Goal: Task Accomplishment & Management: Use online tool/utility

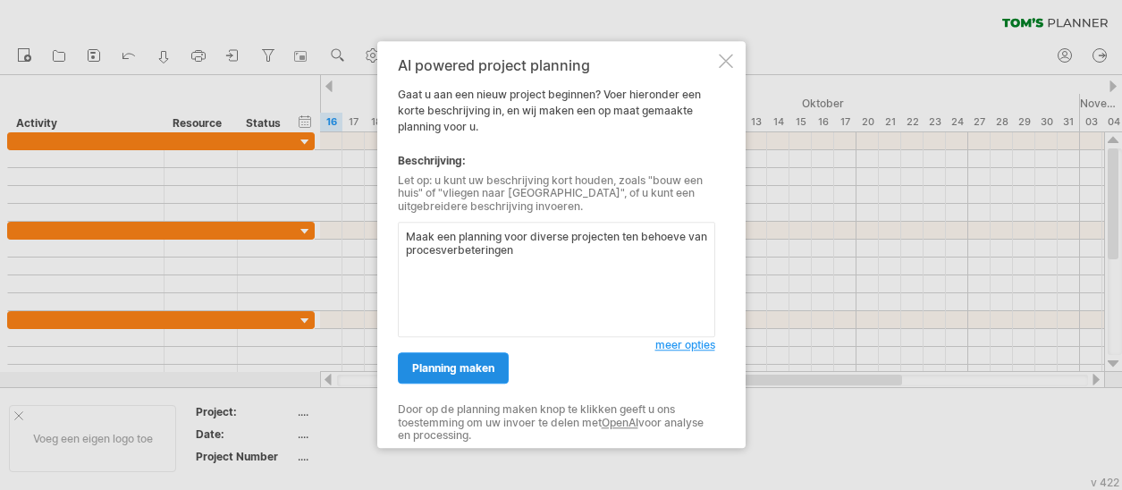
type textarea "Maak een planning voor diverse projecten ten behoeve van procesverbeteringen"
click at [490, 368] on span "planning maken" at bounding box center [453, 368] width 82 height 13
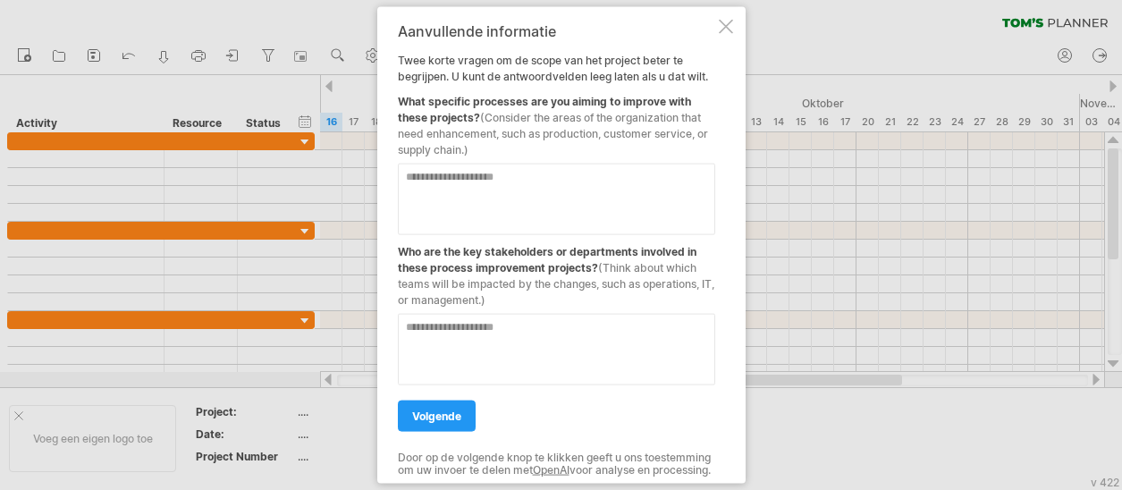
click at [435, 173] on textarea at bounding box center [556, 200] width 317 height 72
type textarea "**********"
drag, startPoint x: 523, startPoint y: 320, endPoint x: 321, endPoint y: 324, distance: 202.1
click at [321, 324] on div "Probeert verbinding te maken met [DOMAIN_NAME] Opnieuw verbonden 0% filter: [ ]…" at bounding box center [561, 245] width 1122 height 490
type textarea "*"
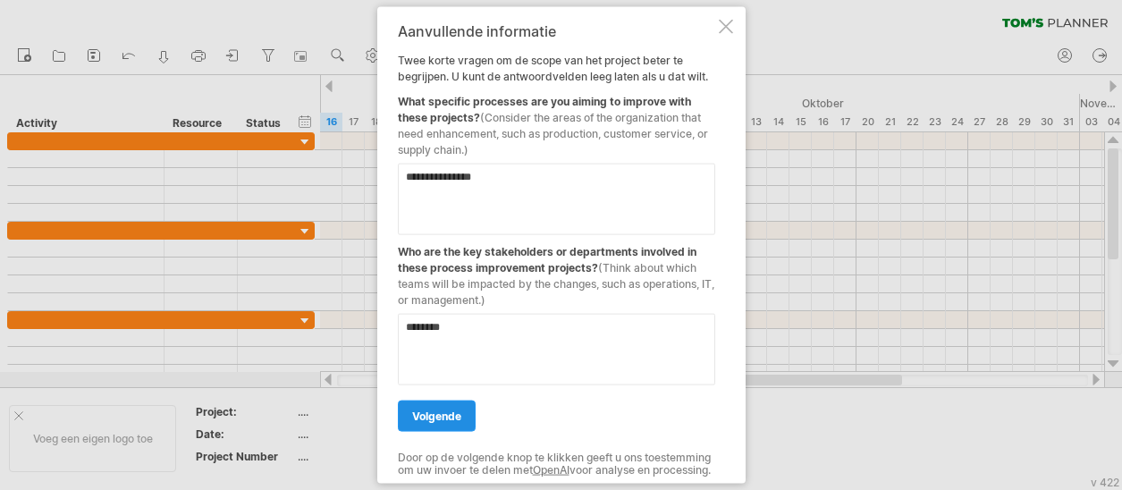
type textarea "********"
click at [426, 411] on span "volgende" at bounding box center [436, 415] width 49 height 13
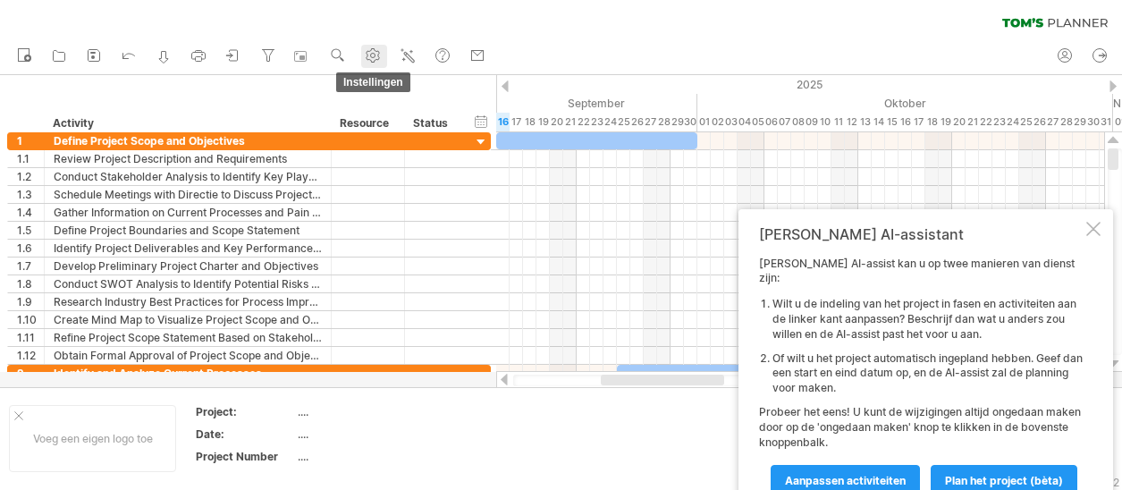
click at [375, 60] on use at bounding box center [373, 55] width 18 height 18
select select "*"
select select "**"
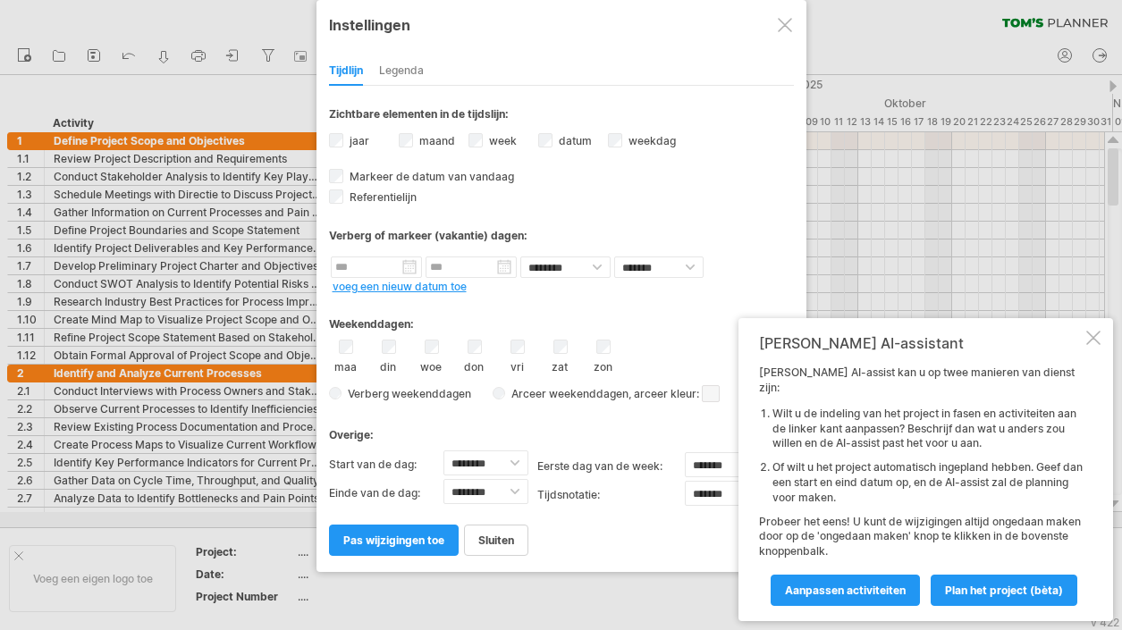
click at [1093, 345] on div at bounding box center [1093, 338] width 14 height 14
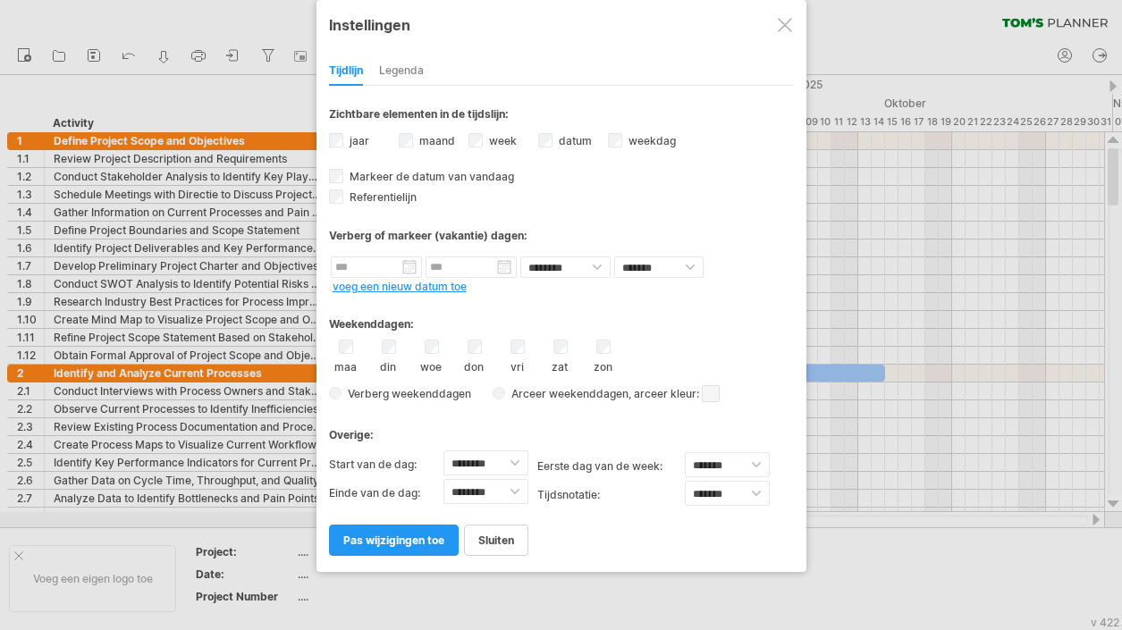
click at [265, 96] on div at bounding box center [561, 315] width 1122 height 630
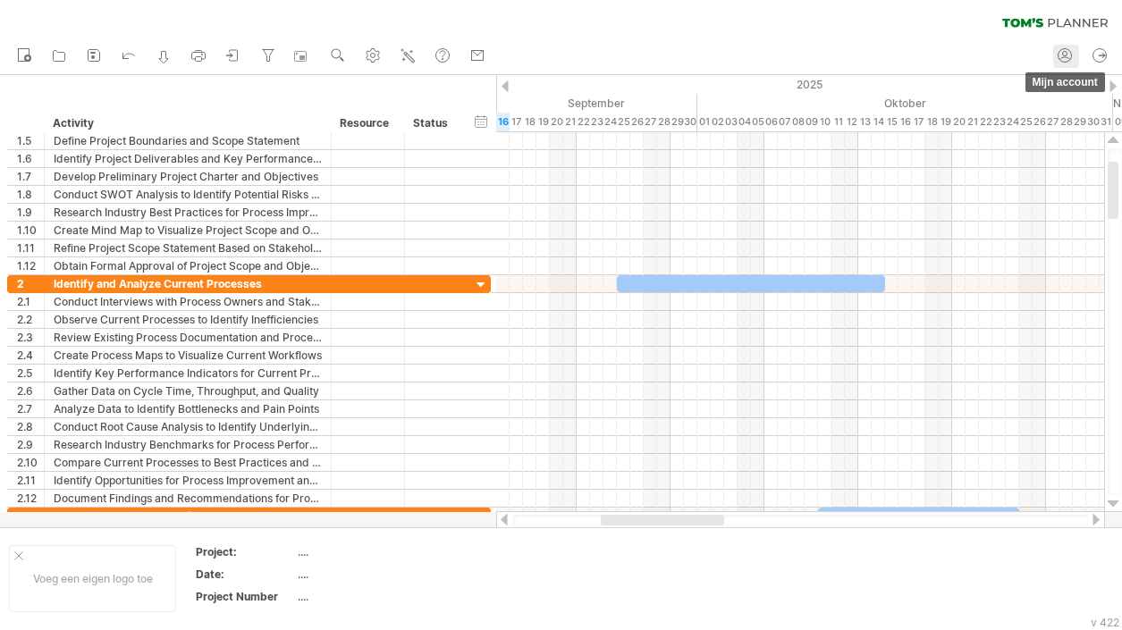
click at [1065, 49] on circle at bounding box center [1065, 55] width 13 height 13
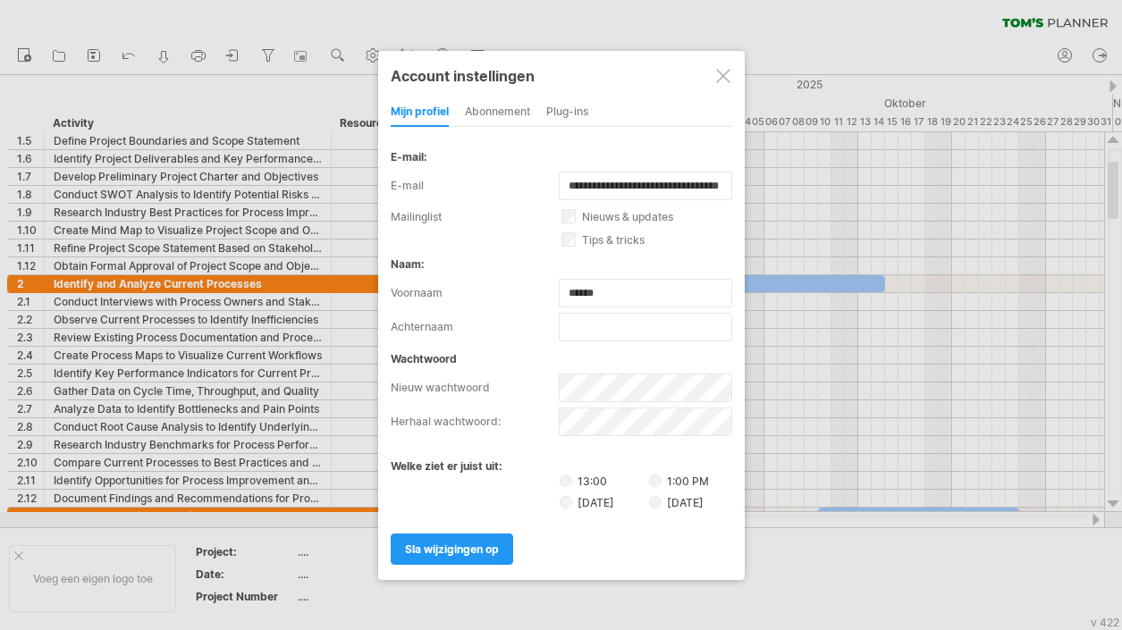
click at [857, 42] on div at bounding box center [561, 315] width 1122 height 630
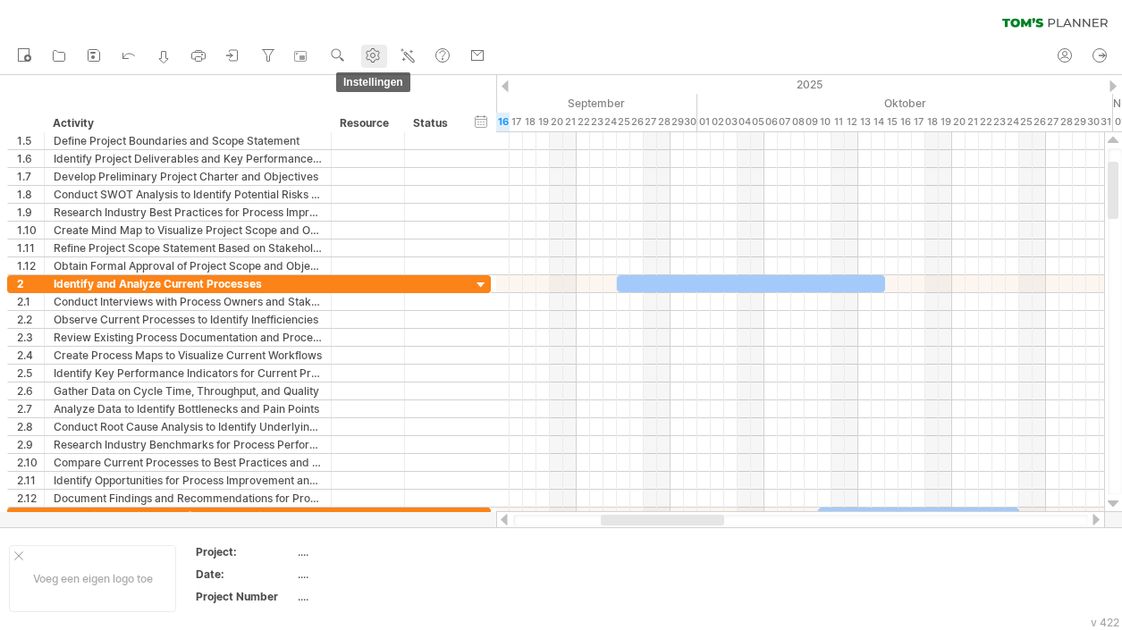
click at [380, 55] on icon at bounding box center [373, 55] width 13 height 13
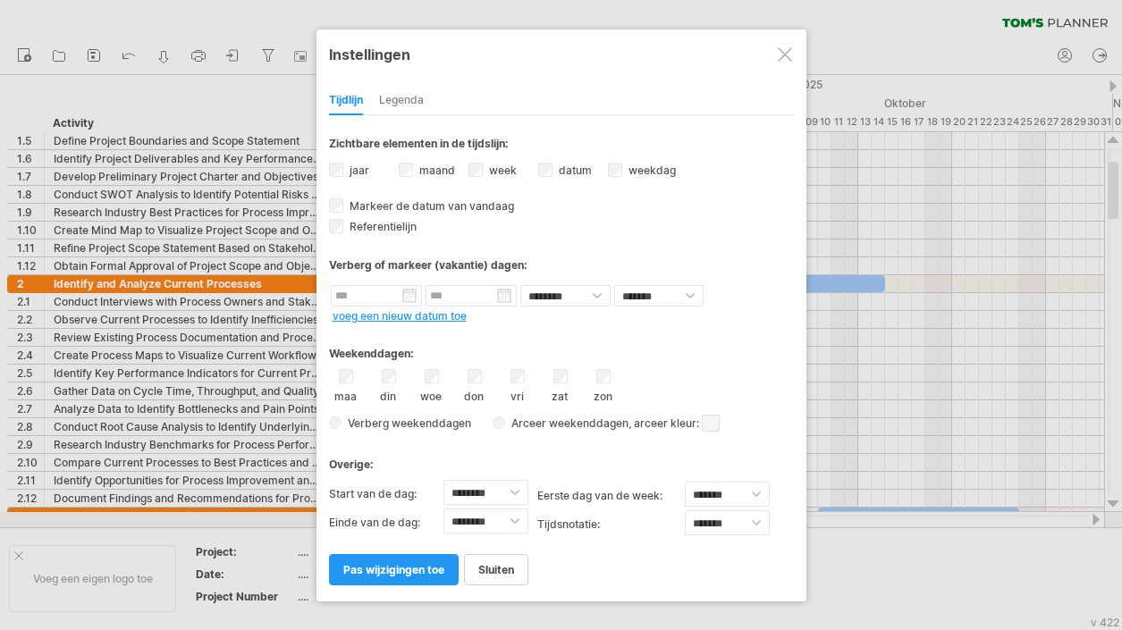
click at [398, 101] on div "Legenda" at bounding box center [401, 101] width 45 height 29
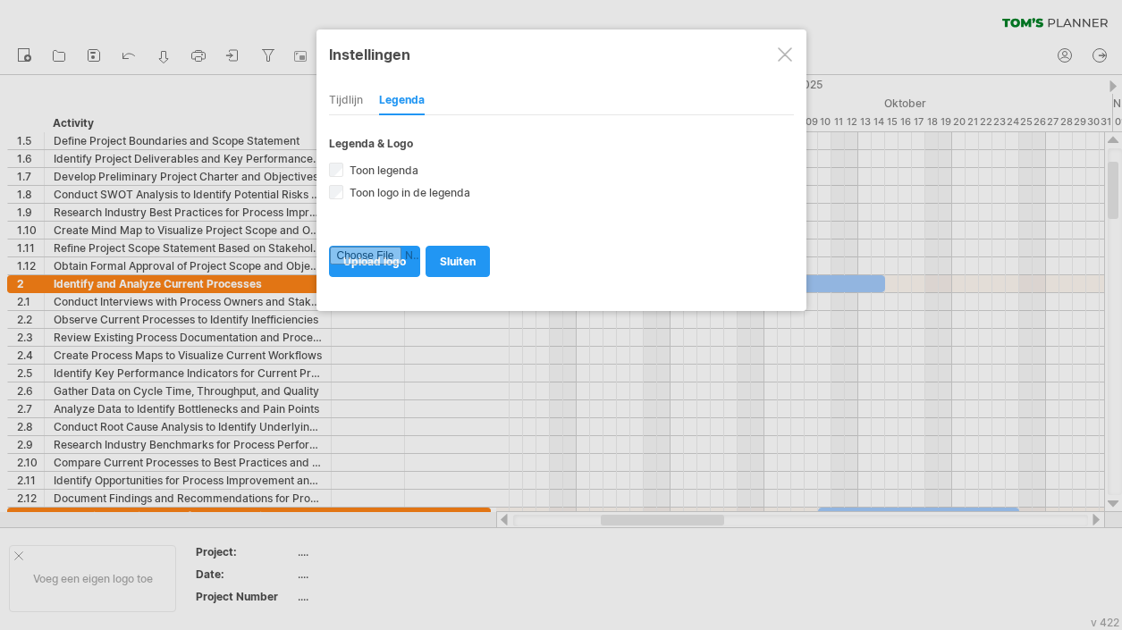
click at [360, 97] on div "Tijdlijn" at bounding box center [346, 101] width 34 height 29
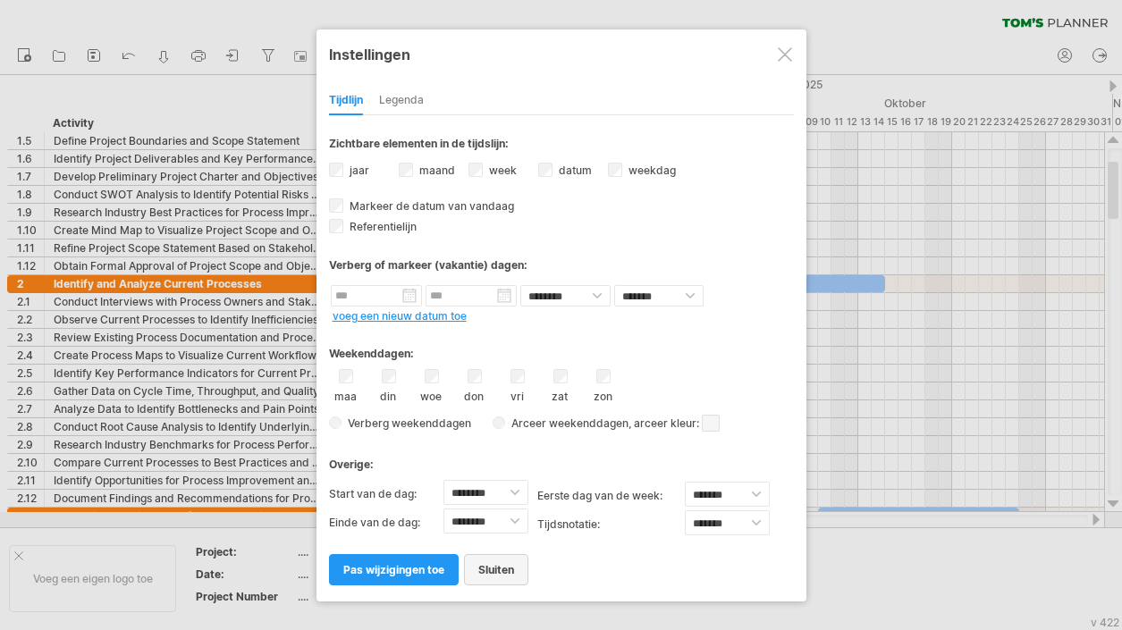
click at [495, 489] on span "sluiten" at bounding box center [496, 569] width 36 height 13
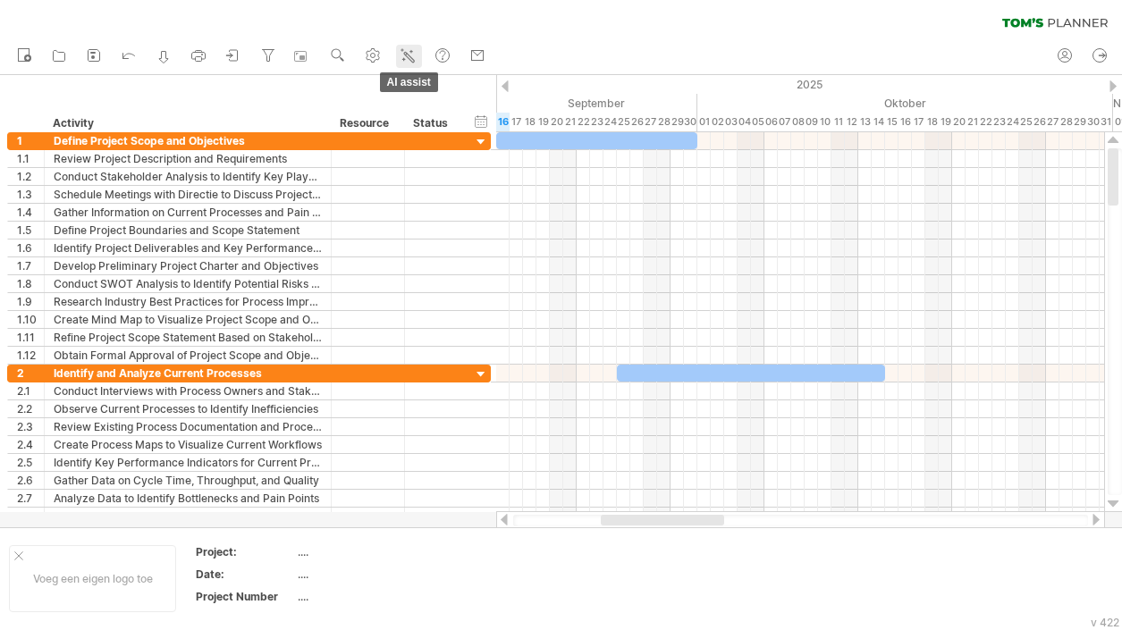
click at [408, 57] on icon at bounding box center [408, 55] width 18 height 18
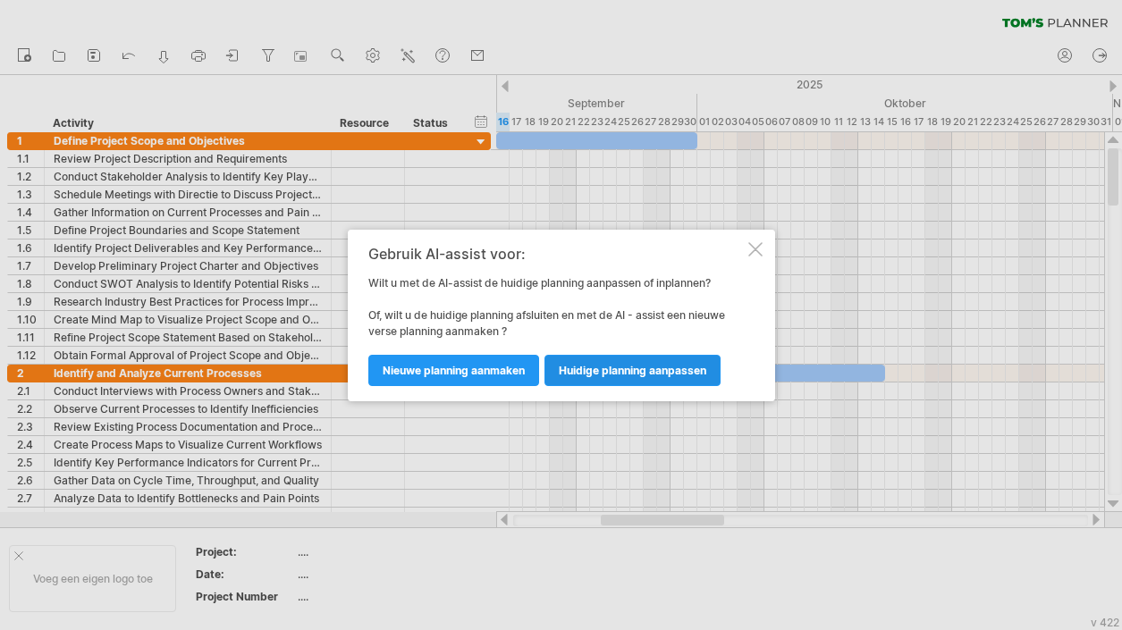
click at [604, 369] on span "huidige planning aanpassen" at bounding box center [633, 370] width 148 height 13
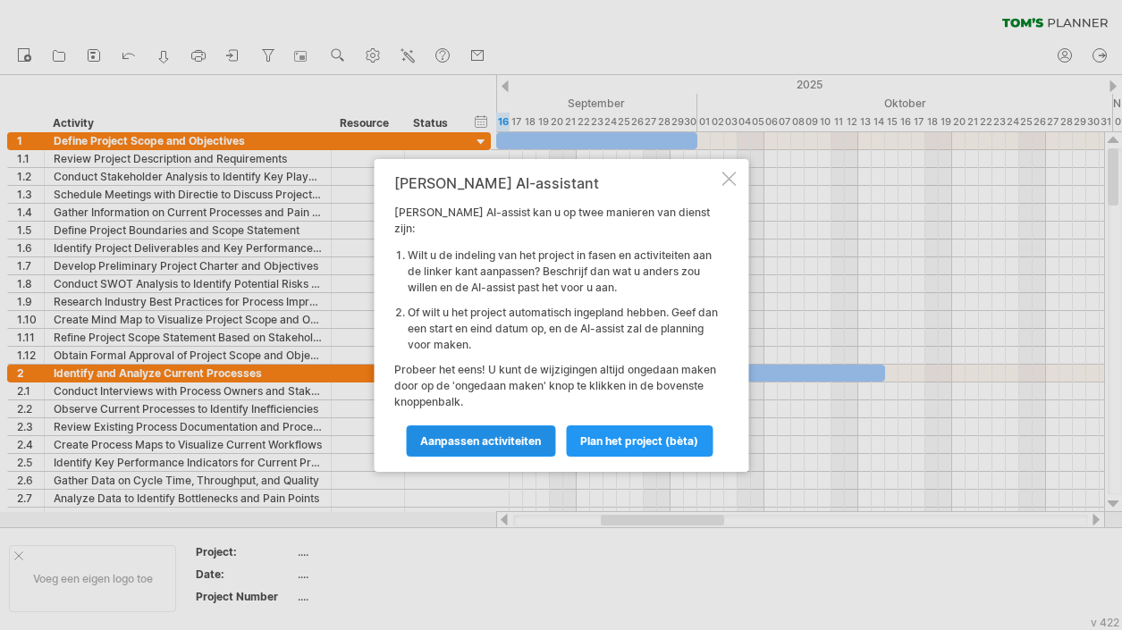
click at [477, 435] on span "Aanpassen activiteiten" at bounding box center [480, 441] width 121 height 13
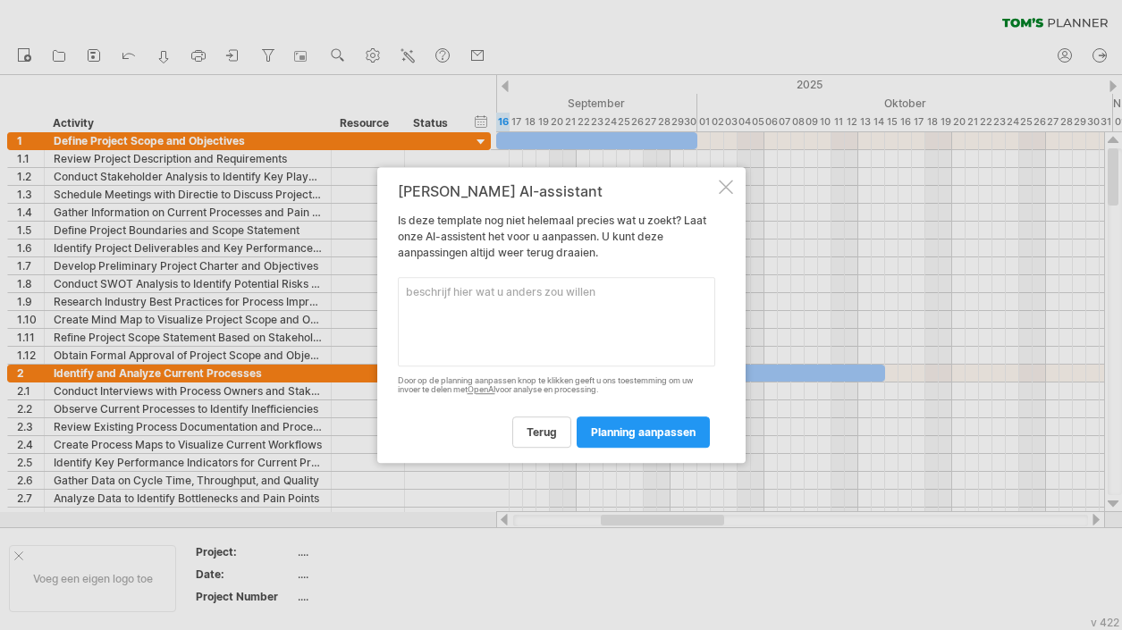
click at [447, 312] on textarea at bounding box center [556, 321] width 317 height 89
type textarea "vertaal nederlands"
click at [591, 426] on span "planning aanpassen" at bounding box center [643, 432] width 105 height 13
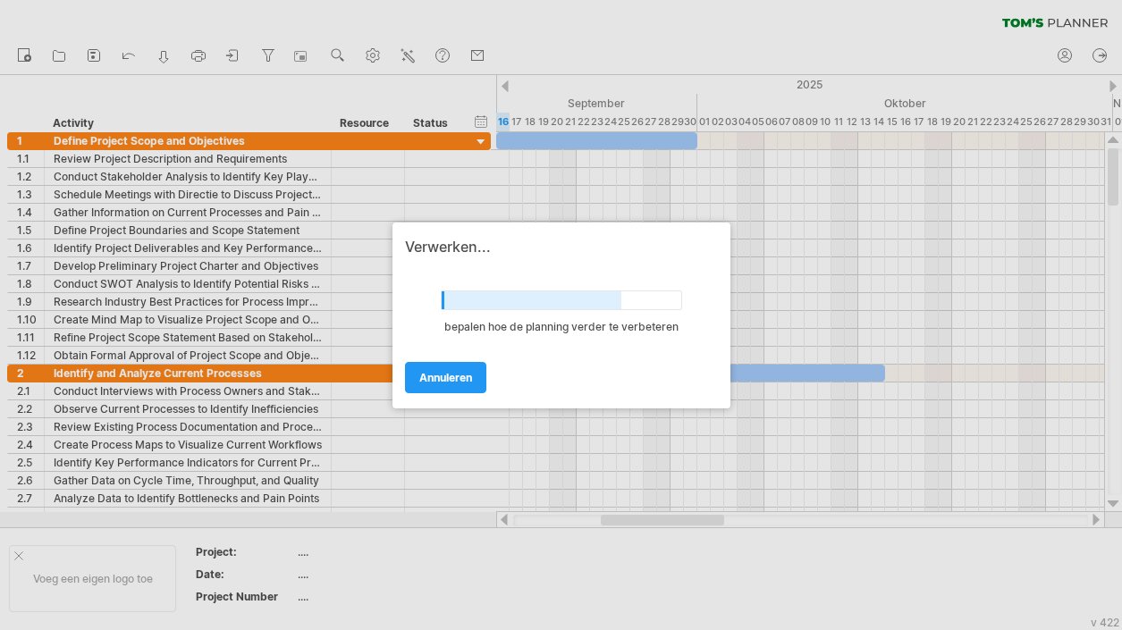
drag, startPoint x: 1121, startPoint y: 629, endPoint x: 1380, endPoint y: 656, distance: 260.7
click at [1121, 489] on html "vooruitgang(100%) Probeert verbinding te maken met [DOMAIN_NAME] Opnieuw verbon…" at bounding box center [561, 317] width 1122 height 634
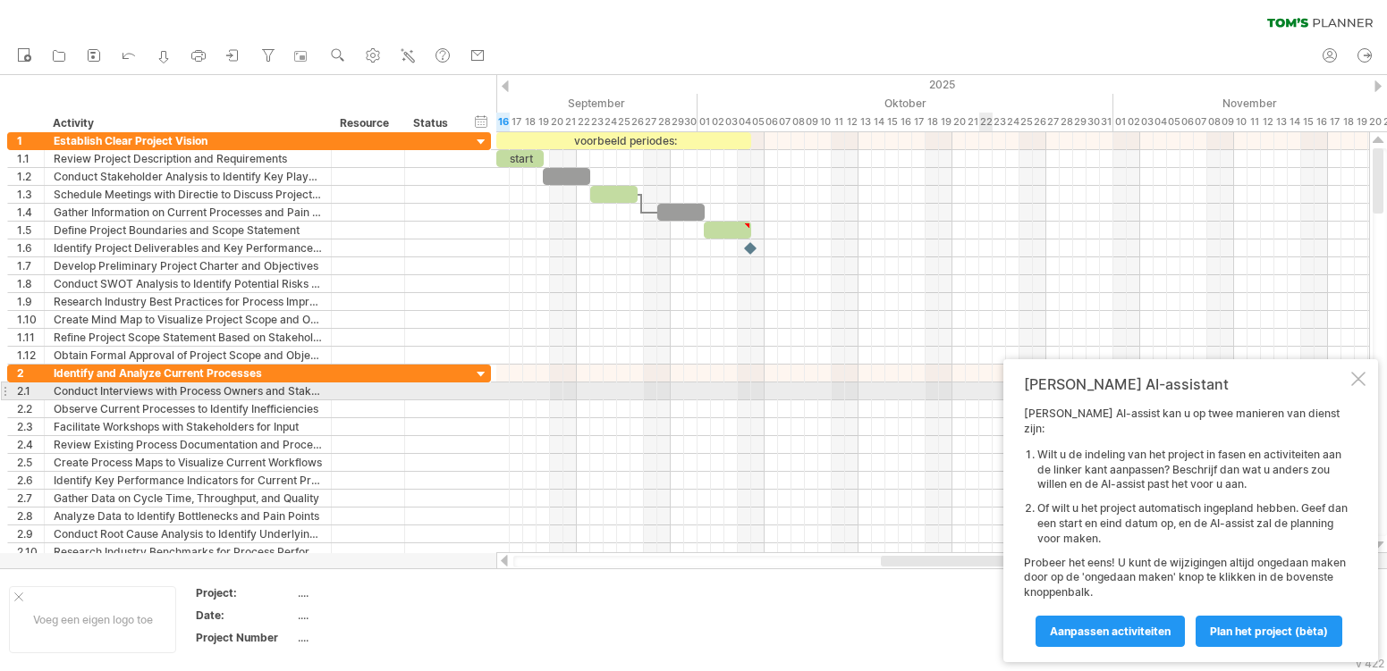
click at [1121, 386] on div at bounding box center [1358, 379] width 14 height 14
